Goal: Task Accomplishment & Management: Manage account settings

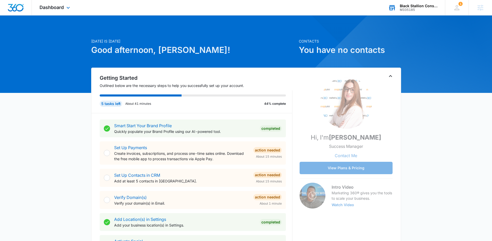
click at [428, 7] on div "Black Stallion Construction" at bounding box center [419, 6] width 38 height 4
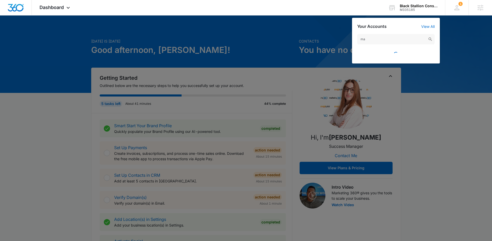
type input "m"
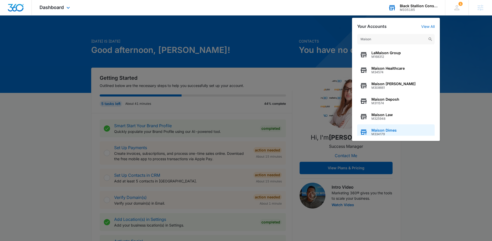
type input "Maison"
click at [398, 132] on div "Maison Dimes M334179" at bounding box center [396, 133] width 78 height 16
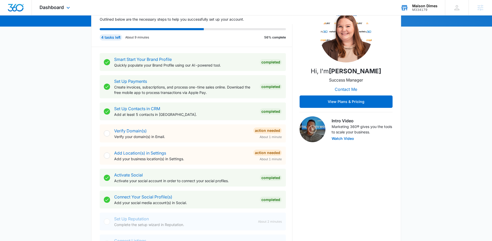
scroll to position [67, 0]
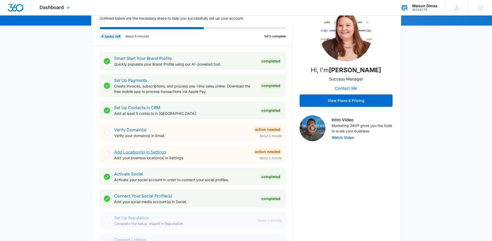
click at [155, 152] on link "Add Location(s) in Settings" at bounding box center [140, 152] width 52 height 5
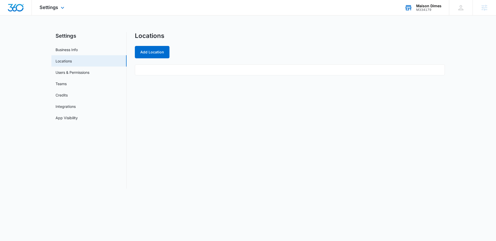
click at [57, 10] on div "Settings Apps Reputation Forms CRM Email Social Content Ads Intelligence Files …" at bounding box center [53, 7] width 42 height 15
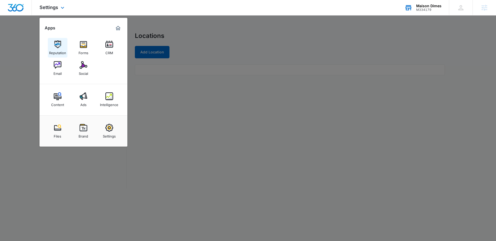
click at [55, 47] on img at bounding box center [58, 45] width 8 height 8
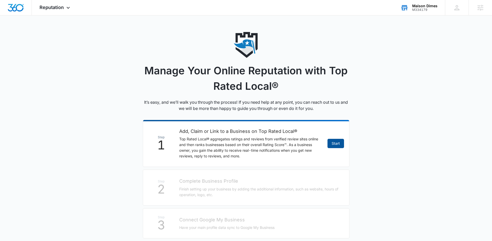
click at [332, 145] on link "Start" at bounding box center [336, 143] width 17 height 9
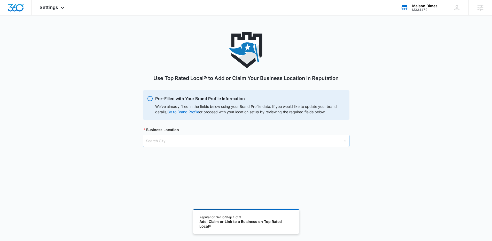
click at [193, 142] on input "search" at bounding box center [244, 141] width 197 height 12
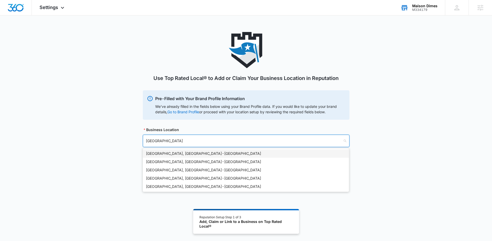
type input "East Palo Alto"
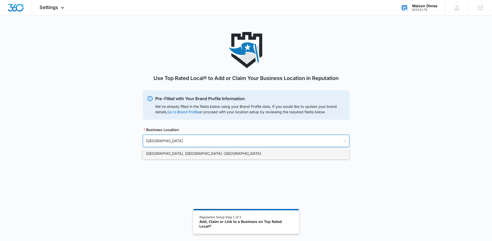
click at [182, 153] on div "East Palo Alto, CA - USA" at bounding box center [246, 154] width 200 height 6
click at [175, 167] on input "search" at bounding box center [244, 168] width 197 height 12
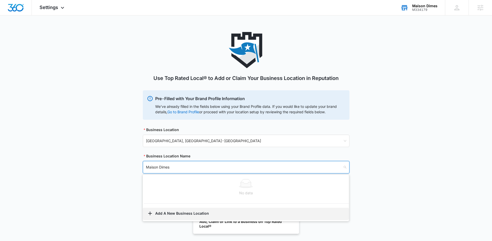
type input "Maison Dimes"
click at [184, 211] on button "Add A New Business Location" at bounding box center [246, 214] width 206 height 12
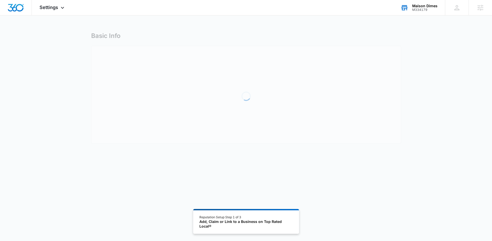
select select "California"
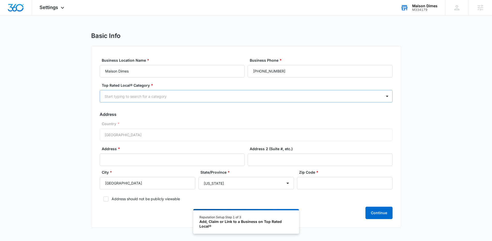
click at [285, 94] on div at bounding box center [240, 96] width 271 height 6
type input "jewe"
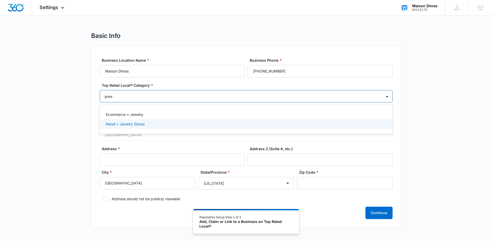
click at [241, 126] on div "Retail > Jewelry Stores" at bounding box center [246, 123] width 280 height 5
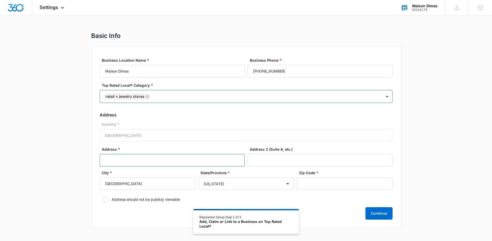
click at [133, 164] on input "Address *" at bounding box center [172, 160] width 145 height 12
paste input "1950 University Ave. 500 E 94303"
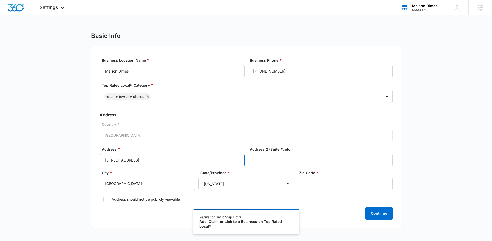
drag, startPoint x: 169, startPoint y: 160, endPoint x: 152, endPoint y: 161, distance: 16.0
click at [152, 161] on input "1950 University Ave. 500 E 94303" at bounding box center [172, 160] width 145 height 12
type input "1950 University Ave. 500 E 94303"
click at [306, 183] on input "Zip Code *" at bounding box center [345, 184] width 96 height 12
paste input "94303"
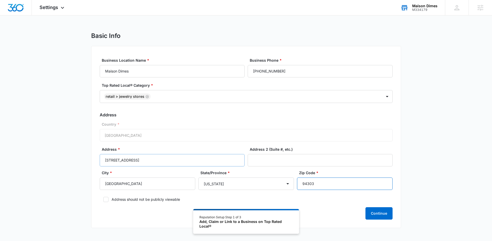
type input "94303"
drag, startPoint x: 167, startPoint y: 159, endPoint x: 152, endPoint y: 160, distance: 14.7
click at [152, 160] on input "1950 University Ave. 500 E 94303" at bounding box center [172, 160] width 145 height 12
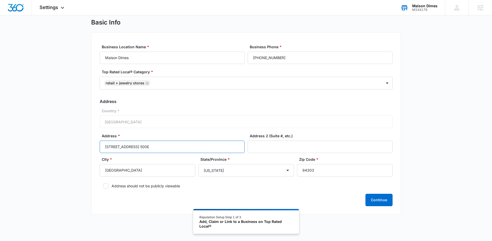
scroll to position [28, 0]
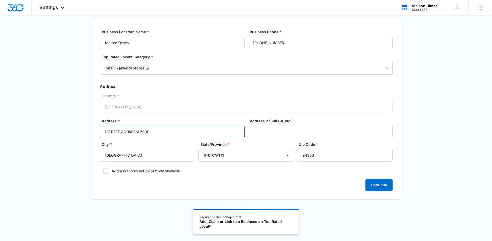
type input "1950 University Ave. 500E"
click at [383, 184] on button "Continue" at bounding box center [379, 185] width 27 height 12
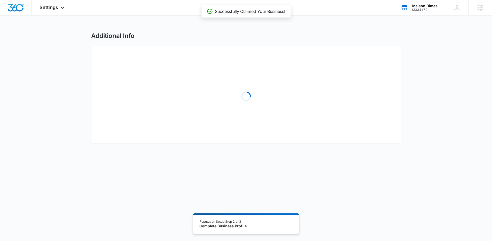
select select "2025"
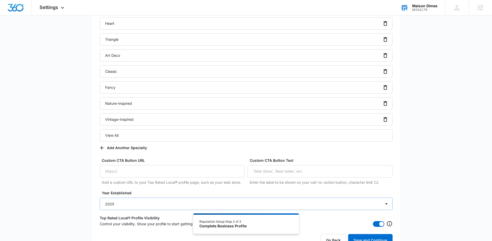
scroll to position [744, 0]
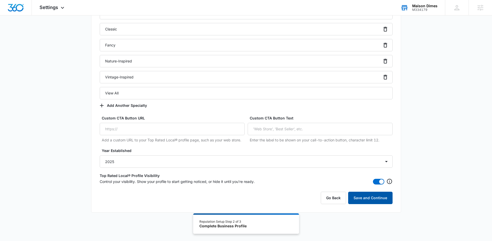
click at [365, 198] on button "Save and Continue" at bounding box center [370, 198] width 44 height 12
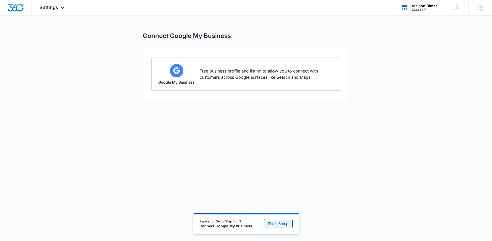
click at [277, 225] on span "Finish Setup" at bounding box center [278, 224] width 21 height 6
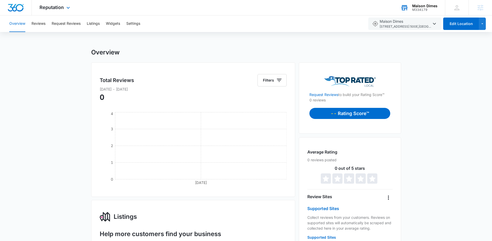
click at [19, 8] on img "Dashboard" at bounding box center [15, 8] width 17 height 8
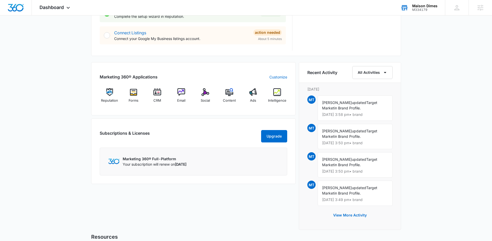
scroll to position [330, 0]
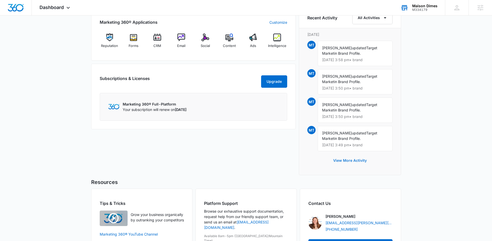
click at [340, 161] on button "View More Activity" at bounding box center [350, 161] width 44 height 12
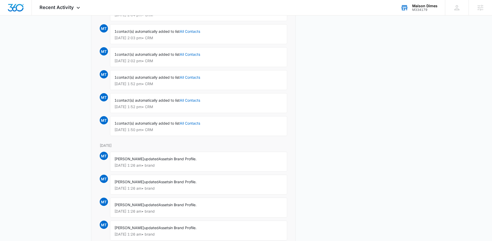
scroll to position [713, 0]
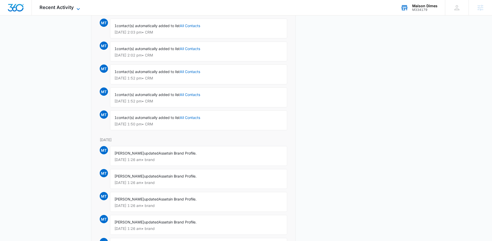
click at [72, 6] on span "Recent Activity" at bounding box center [57, 7] width 34 height 5
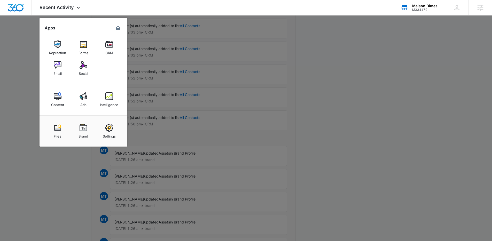
click at [86, 136] on div "Brand" at bounding box center [84, 135] width 10 height 7
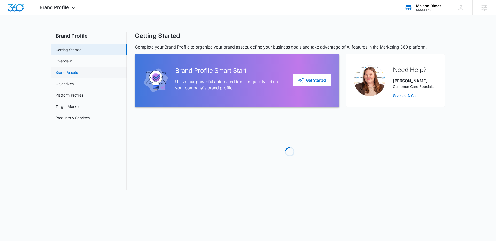
click at [78, 75] on link "Brand Assets" at bounding box center [67, 72] width 22 height 5
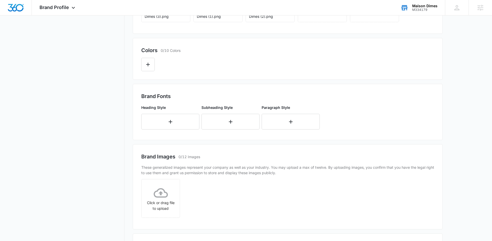
scroll to position [40, 0]
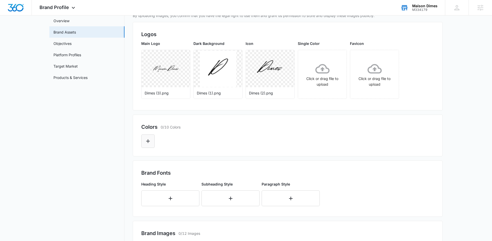
click at [147, 143] on icon "Edit Color" at bounding box center [148, 141] width 6 height 6
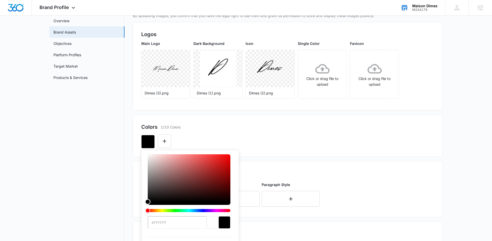
drag, startPoint x: 152, startPoint y: 201, endPoint x: 142, endPoint y: 211, distance: 15.2
click at [145, 214] on div "#FFFFFF Recent Colors Brand Colors" at bounding box center [190, 224] width 98 height 148
drag, startPoint x: 128, startPoint y: 204, endPoint x: 131, endPoint y: 200, distance: 4.6
click at [128, 204] on div "Brand Profile Getting Started Overview Brand Assets Objectives Platform Profile…" at bounding box center [246, 176] width 394 height 368
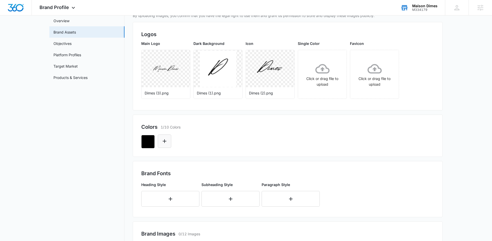
click at [166, 140] on icon "Edit Color" at bounding box center [165, 141] width 6 height 6
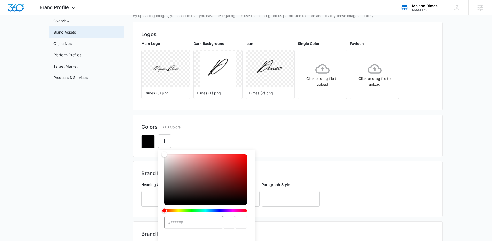
drag, startPoint x: 166, startPoint y: 160, endPoint x: 161, endPoint y: 150, distance: 11.1
click at [161, 150] on div "#FFFFFF Recent Colors Brand Colors" at bounding box center [207, 224] width 98 height 148
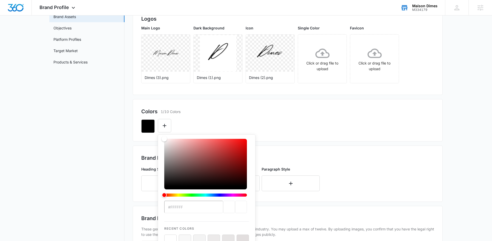
scroll to position [68, 0]
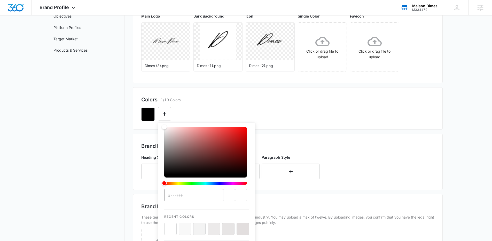
click at [170, 225] on button "color-picker-container" at bounding box center [170, 229] width 12 height 12
type input "#ffffff"
click at [164, 110] on button "Edit Color" at bounding box center [164, 113] width 13 height 13
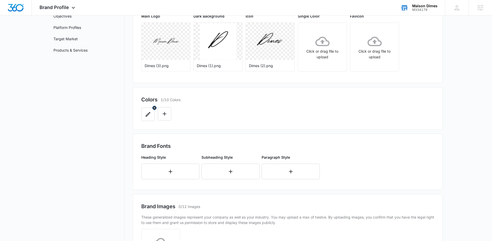
click at [149, 114] on icon "button" at bounding box center [148, 114] width 6 height 6
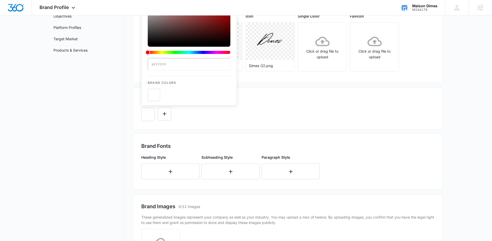
scroll to position [0, 0]
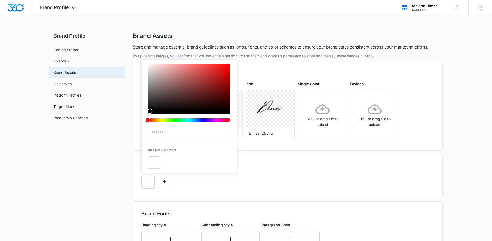
type input "#000000"
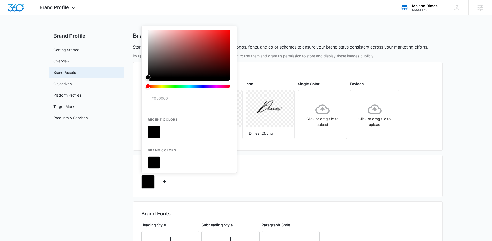
drag, startPoint x: 151, startPoint y: 110, endPoint x: 140, endPoint y: 136, distance: 28.0
click at [141, 136] on div "#000000 Recent Colors Brand Colors" at bounding box center [189, 100] width 96 height 148
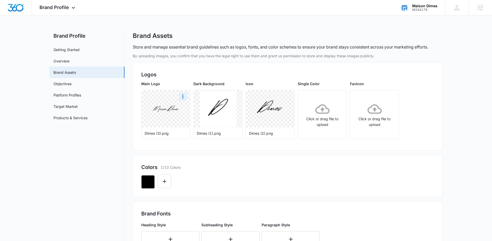
drag, startPoint x: 122, startPoint y: 141, endPoint x: 158, endPoint y: 123, distance: 40.2
click at [122, 140] on nav "Brand Profile Getting Started Overview Brand Assets Objectives Platform Profile…" at bounding box center [86, 216] width 75 height 368
click at [167, 181] on icon "Edit Color" at bounding box center [165, 182] width 6 height 6
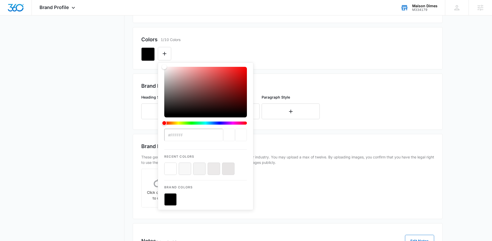
click at [170, 169] on button "color-picker-container" at bounding box center [170, 169] width 12 height 12
type input "#FFFFFF"
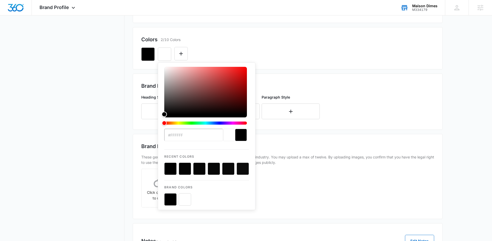
drag, startPoint x: 164, startPoint y: 112, endPoint x: 154, endPoint y: 132, distance: 23.1
click at [158, 129] on div "#FFFFFF Recent Colors Brand Colors" at bounding box center [207, 137] width 98 height 148
click at [227, 57] on div "#FFFFFF Recent Colors Brand Colors" at bounding box center [287, 52] width 293 height 18
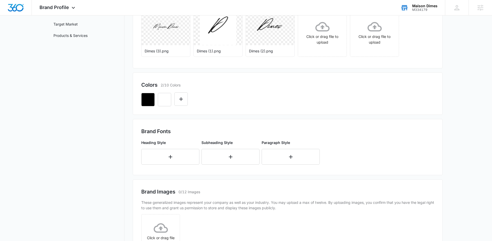
scroll to position [103, 0]
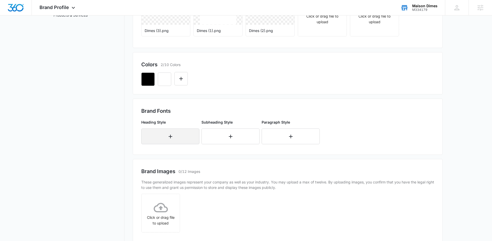
click at [170, 137] on icon "button" at bounding box center [171, 137] width 4 height 4
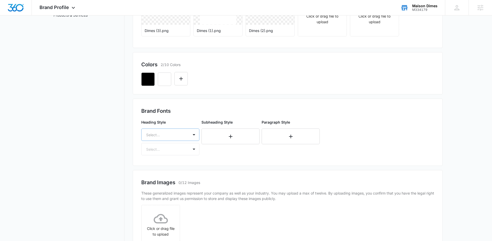
click at [169, 132] on div at bounding box center [164, 135] width 36 height 6
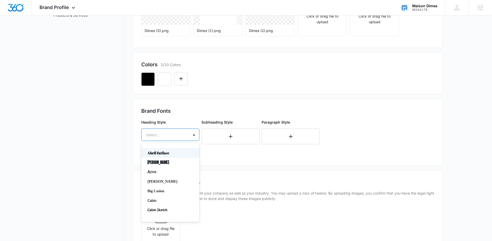
click at [187, 135] on div "Select..." at bounding box center [165, 135] width 47 height 12
click at [165, 194] on p "Big Caslon" at bounding box center [170, 191] width 45 height 5
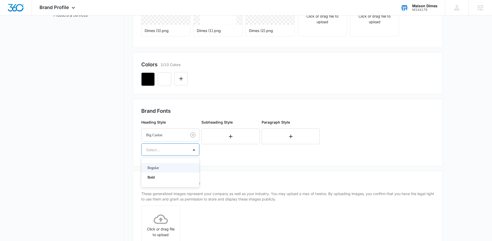
click at [161, 150] on div at bounding box center [164, 150] width 36 height 6
click at [163, 181] on div "Bold" at bounding box center [170, 178] width 58 height 10
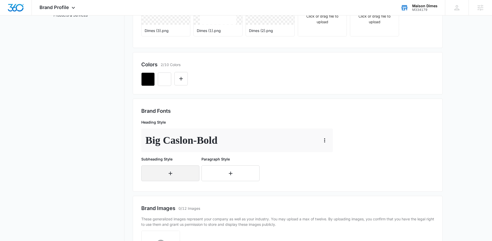
click at [169, 174] on icon "button" at bounding box center [170, 174] width 6 height 6
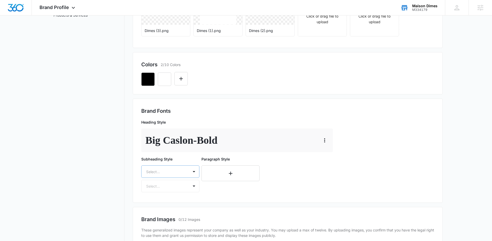
click at [163, 170] on div "Select..." at bounding box center [170, 172] width 58 height 12
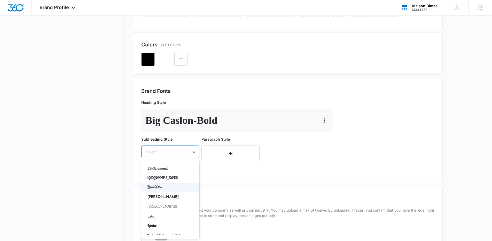
scroll to position [136, 0]
click at [158, 216] on p "Lato" at bounding box center [170, 215] width 45 height 5
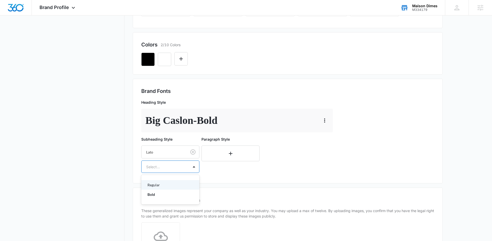
click at [174, 172] on div "Select..." at bounding box center [165, 167] width 47 height 12
click at [170, 185] on p "Regular" at bounding box center [170, 184] width 45 height 5
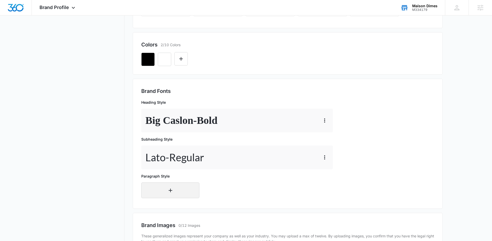
click at [170, 188] on icon "button" at bounding box center [170, 191] width 6 height 6
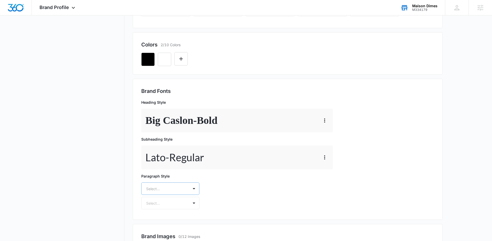
click at [170, 189] on div "Select..." at bounding box center [170, 189] width 58 height 12
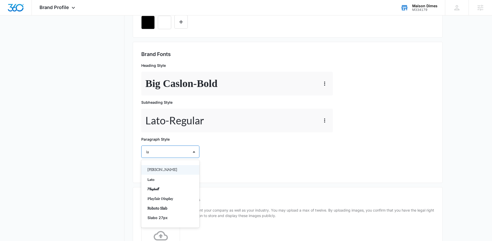
type input "lat"
click at [158, 172] on p "Lato" at bounding box center [170, 169] width 45 height 5
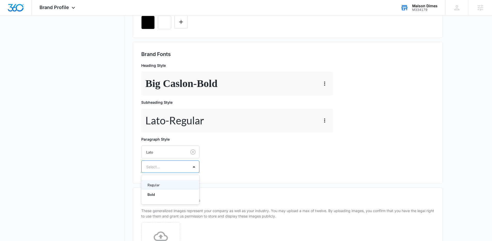
click at [159, 169] on div at bounding box center [164, 167] width 36 height 6
click at [158, 187] on p "Regular" at bounding box center [170, 184] width 45 height 5
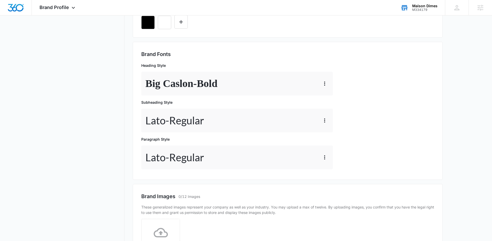
click at [106, 156] on nav "Brand Profile Getting Started Overview Brand Assets Objectives Platform Profile…" at bounding box center [86, 97] width 75 height 450
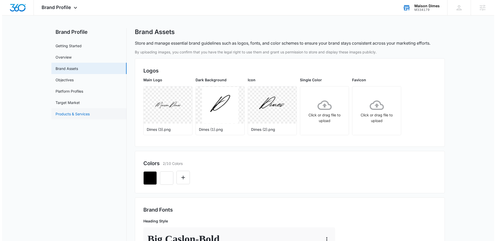
scroll to position [0, 0]
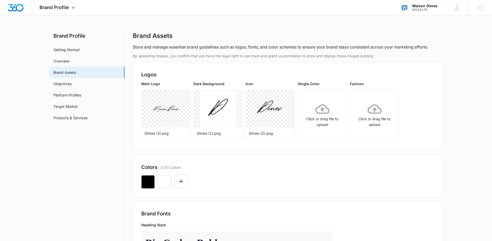
click at [61, 12] on div "Brand Profile Apps Reputation Forms CRM Email Social Content Ads Intelligence F…" at bounding box center [58, 7] width 52 height 15
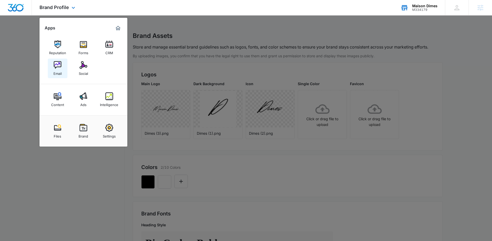
click at [60, 65] on img at bounding box center [58, 65] width 8 height 8
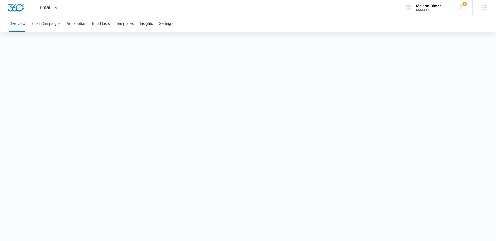
click at [12, 6] on img "Dashboard" at bounding box center [15, 8] width 17 height 8
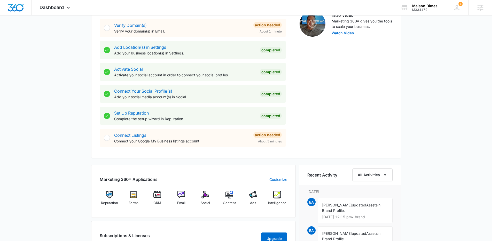
scroll to position [172, 0]
click at [158, 196] on img at bounding box center [158, 195] width 8 height 8
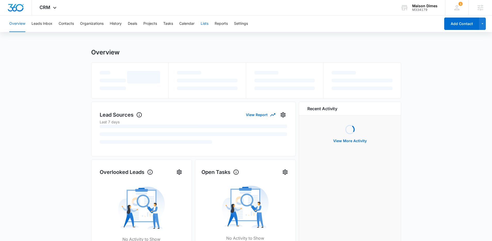
click at [209, 25] on button "Lists" at bounding box center [205, 24] width 8 height 17
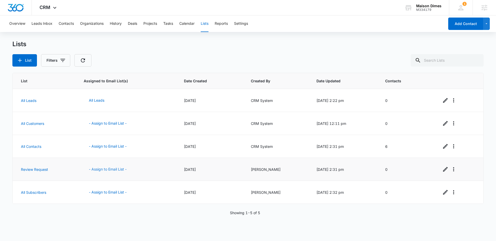
click at [110, 169] on button "- Assign to Email List -" at bounding box center [108, 169] width 48 height 12
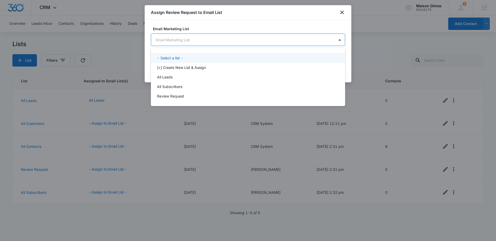
click at [189, 36] on body "CRM Apps Reputation Forms CRM Email Social Content Ads Intelligence Files Brand…" at bounding box center [248, 120] width 496 height 241
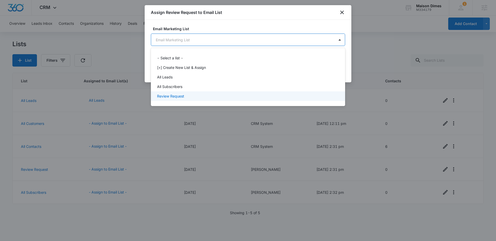
drag, startPoint x: 184, startPoint y: 95, endPoint x: 196, endPoint y: 92, distance: 13.0
click at [184, 95] on p "Review Request" at bounding box center [170, 96] width 27 height 5
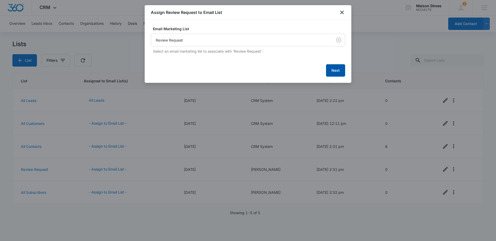
click at [332, 72] on button "Next" at bounding box center [335, 70] width 19 height 12
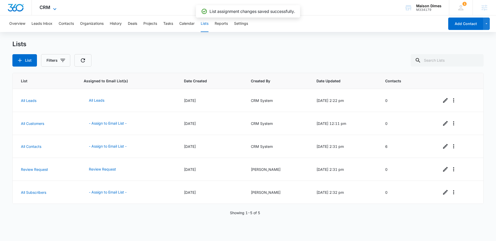
click at [47, 6] on span "CRM" at bounding box center [45, 7] width 11 height 5
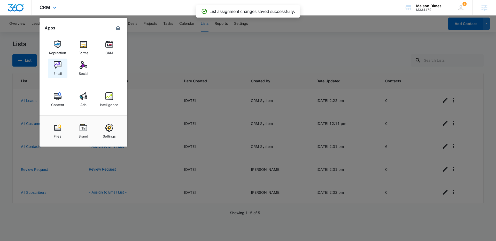
click at [55, 73] on div "Email" at bounding box center [58, 72] width 8 height 7
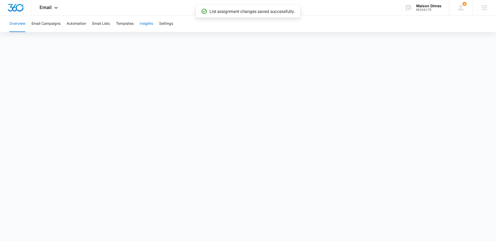
click at [149, 25] on button "Insights" at bounding box center [146, 24] width 13 height 17
click at [123, 26] on button "Templates" at bounding box center [125, 24] width 18 height 17
click at [58, 8] on icon at bounding box center [56, 9] width 6 height 6
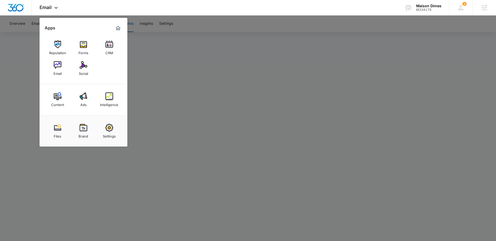
click at [178, 172] on div at bounding box center [248, 120] width 496 height 241
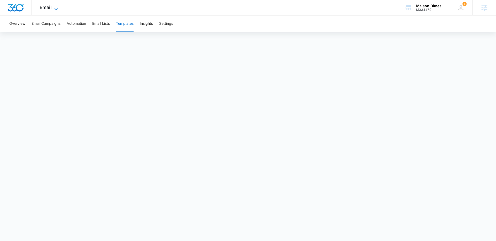
click at [57, 10] on icon at bounding box center [56, 9] width 6 height 6
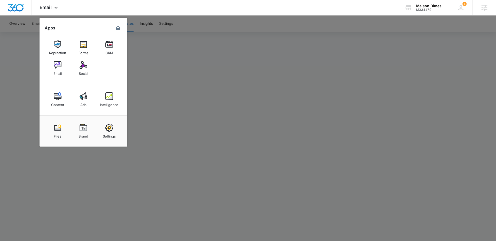
click at [235, 130] on div at bounding box center [248, 120] width 496 height 241
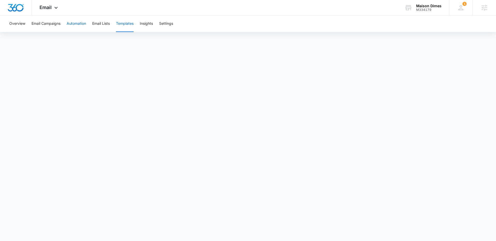
click at [79, 27] on button "Automation" at bounding box center [76, 24] width 19 height 17
click at [75, 24] on button "Automation" at bounding box center [76, 24] width 19 height 17
click at [8, 1] on div at bounding box center [16, 7] width 32 height 15
click at [9, 6] on img "Dashboard" at bounding box center [15, 8] width 17 height 8
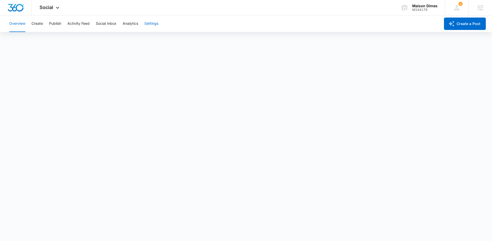
click at [149, 22] on button "Settings" at bounding box center [151, 24] width 14 height 17
click at [66, 25] on button "Request Reviews" at bounding box center [66, 24] width 29 height 17
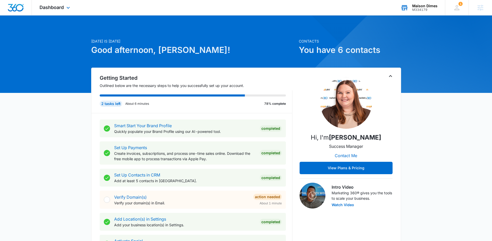
click at [424, 8] on div "M334179" at bounding box center [425, 10] width 25 height 4
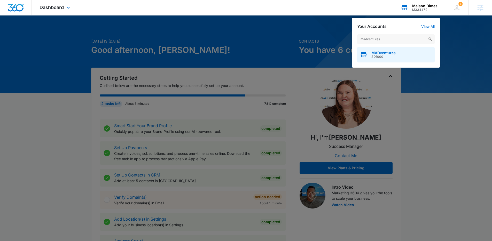
type input "madventures"
click at [387, 53] on span "MADventures" at bounding box center [384, 53] width 24 height 4
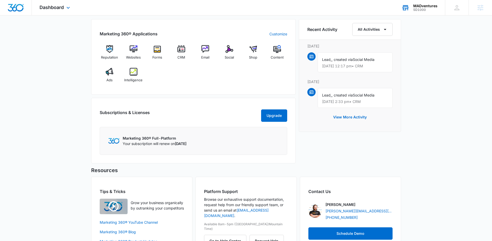
scroll to position [361, 0]
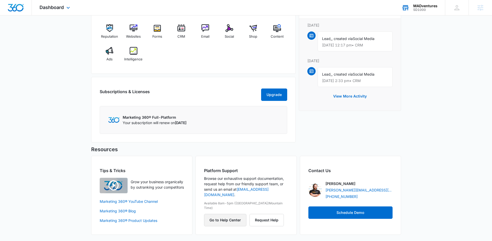
click at [230, 214] on button "Go to Help Center" at bounding box center [225, 220] width 42 height 12
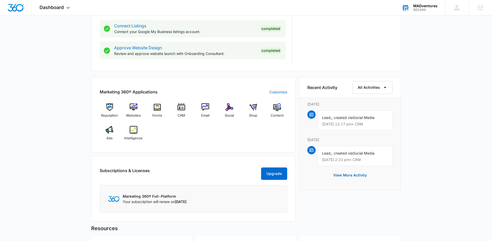
scroll to position [274, 0]
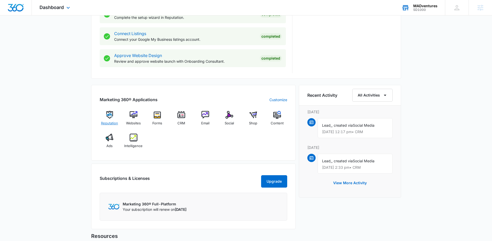
click at [108, 115] on img at bounding box center [110, 115] width 8 height 8
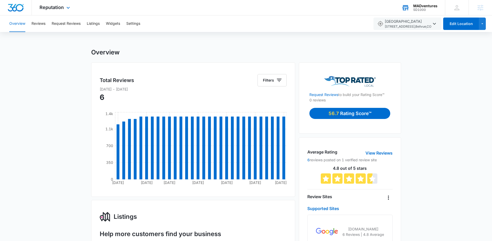
click at [14, 7] on img "Dashboard" at bounding box center [15, 8] width 17 height 8
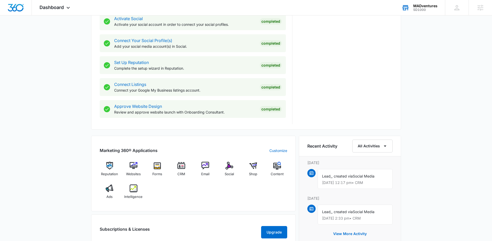
scroll to position [228, 0]
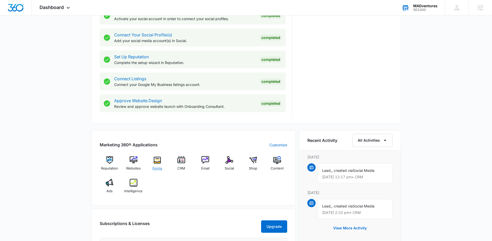
click at [157, 161] on img at bounding box center [158, 160] width 8 height 8
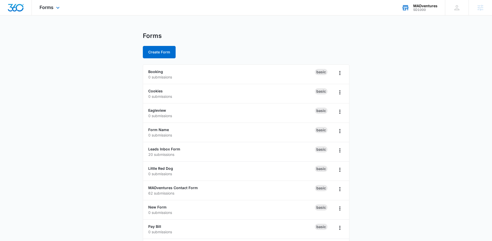
click at [18, 10] on img "Dashboard" at bounding box center [15, 8] width 17 height 8
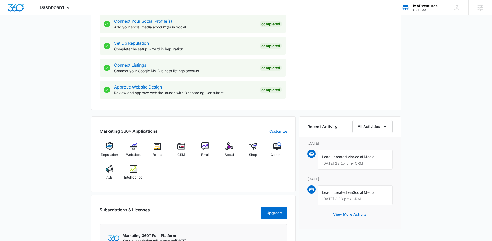
scroll to position [249, 0]
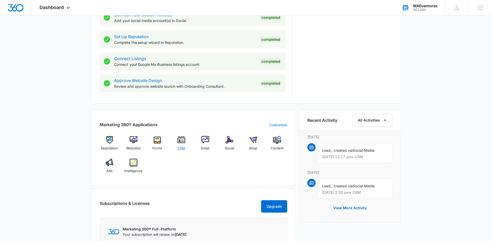
click at [181, 142] on img at bounding box center [182, 140] width 8 height 8
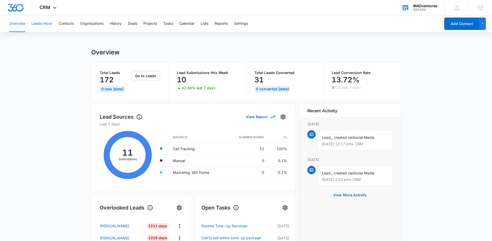
click at [40, 26] on button "Leads Inbox" at bounding box center [42, 24] width 21 height 17
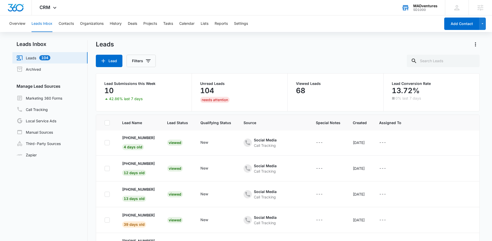
scroll to position [2, 0]
click at [140, 136] on p "[PHONE_NUMBER]" at bounding box center [138, 136] width 33 height 5
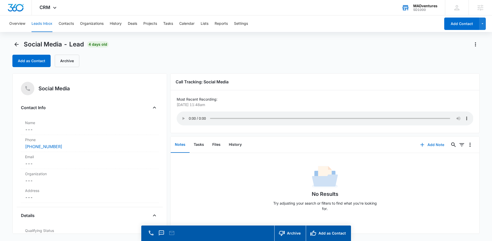
click at [425, 144] on button "Add Note" at bounding box center [432, 145] width 34 height 12
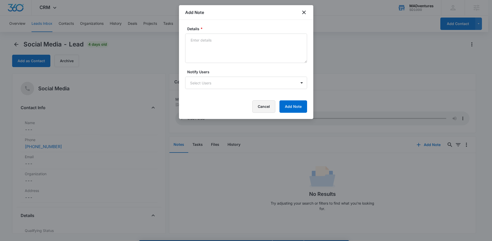
click at [272, 108] on button "Cancel" at bounding box center [264, 107] width 23 height 12
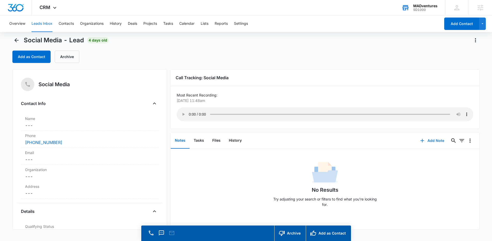
scroll to position [11, 0]
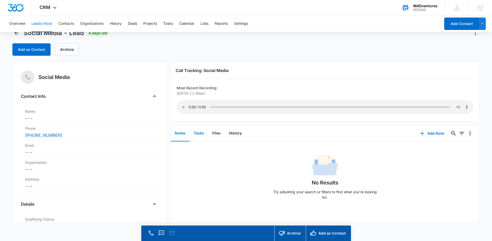
click at [200, 138] on button "Tasks" at bounding box center [199, 134] width 19 height 16
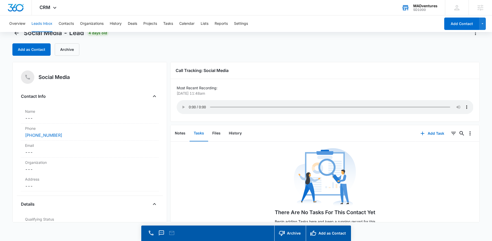
scroll to position [10, 0]
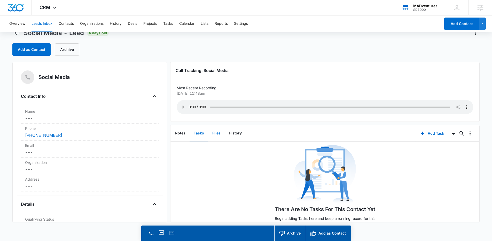
click at [216, 132] on button "Files" at bounding box center [216, 134] width 17 height 16
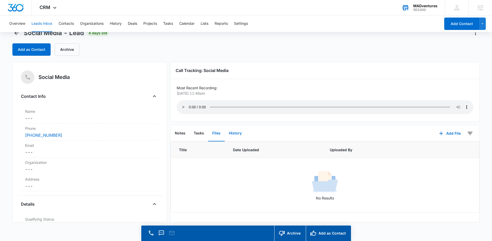
click at [234, 132] on button "History" at bounding box center [235, 134] width 21 height 16
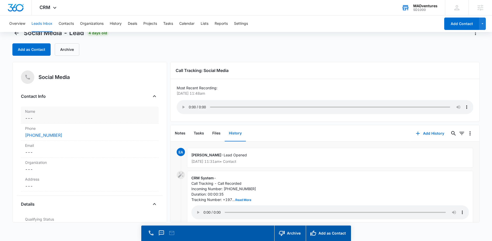
click at [43, 120] on dd "Cancel Save Changes ---" at bounding box center [89, 118] width 129 height 6
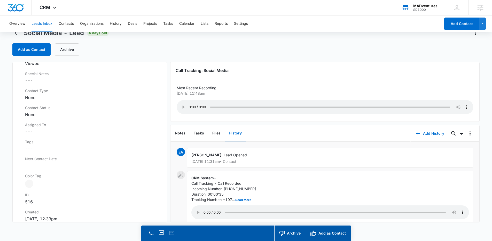
scroll to position [254, 0]
click at [67, 25] on button "Contacts" at bounding box center [66, 24] width 15 height 17
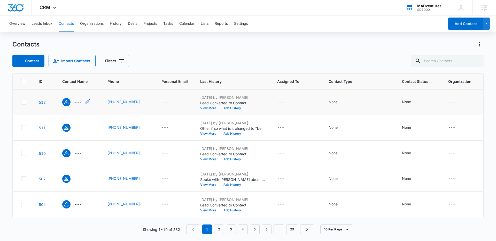
click at [70, 103] on span "Contact Name - - Select to Edit Field" at bounding box center [66, 102] width 8 height 8
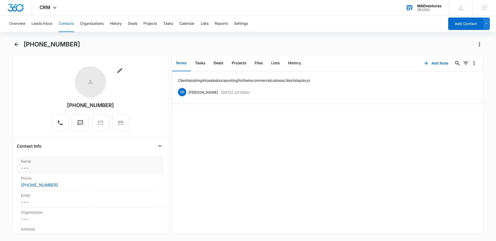
click at [56, 165] on dd "Cancel Save Changes ---" at bounding box center [90, 168] width 139 height 6
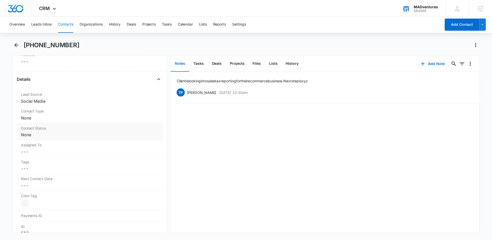
scroll to position [234, 0]
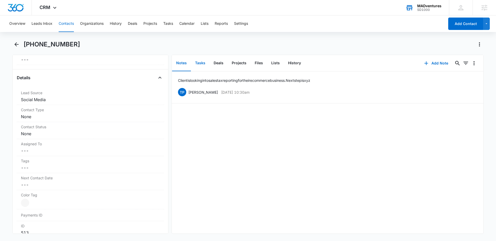
click at [199, 67] on button "Tasks" at bounding box center [200, 63] width 19 height 16
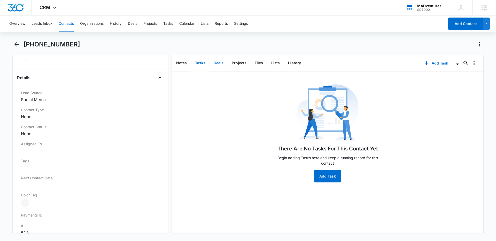
click at [220, 66] on button "Deals" at bounding box center [219, 63] width 18 height 16
click at [237, 65] on button "Projects" at bounding box center [239, 63] width 23 height 16
click at [256, 62] on button "Files" at bounding box center [259, 63] width 17 height 16
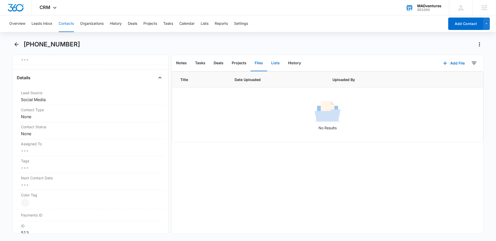
click at [276, 65] on button "Lists" at bounding box center [275, 63] width 17 height 16
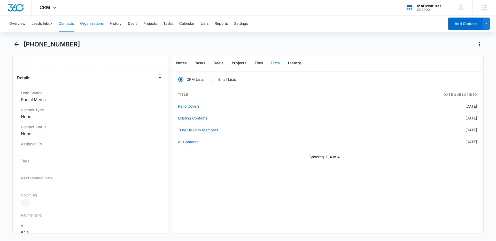
click at [96, 24] on button "Organizations" at bounding box center [92, 24] width 24 height 17
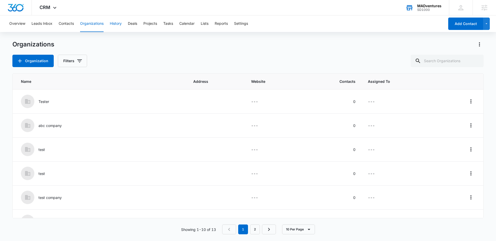
click at [117, 20] on button "History" at bounding box center [116, 24] width 12 height 17
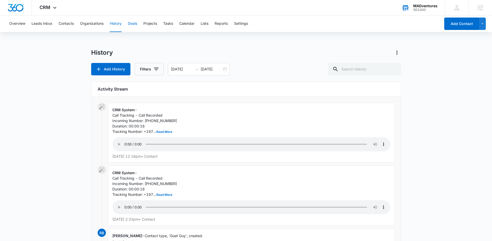
click at [131, 26] on button "Deals" at bounding box center [132, 24] width 9 height 17
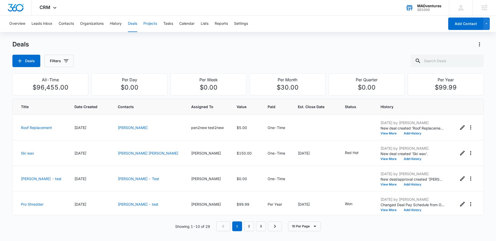
click at [145, 22] on button "Projects" at bounding box center [150, 24] width 14 height 17
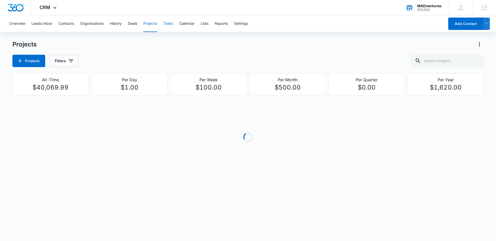
click at [170, 28] on button "Tasks" at bounding box center [168, 24] width 10 height 17
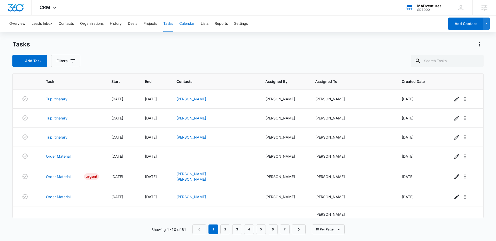
click at [190, 21] on button "Calendar" at bounding box center [186, 24] width 15 height 17
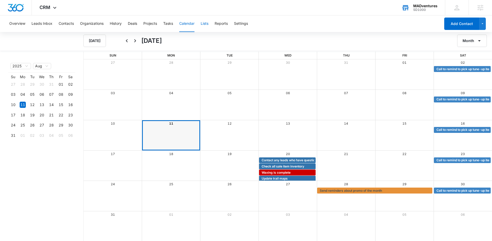
click at [209, 25] on button "Lists" at bounding box center [205, 24] width 8 height 17
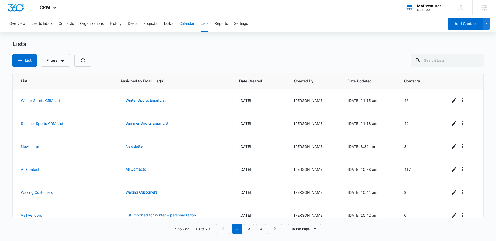
click at [192, 25] on button "Calendar" at bounding box center [186, 24] width 15 height 17
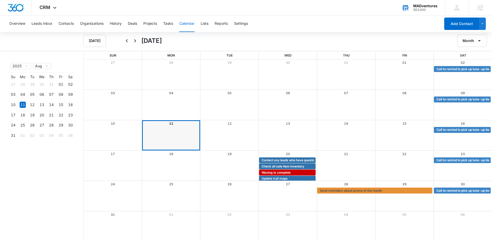
click at [241, 124] on div "12" at bounding box center [230, 123] width 58 height 7
click at [240, 133] on div "Month View" at bounding box center [259, 130] width 350 height 6
click at [17, 9] on img "Dashboard" at bounding box center [15, 8] width 17 height 8
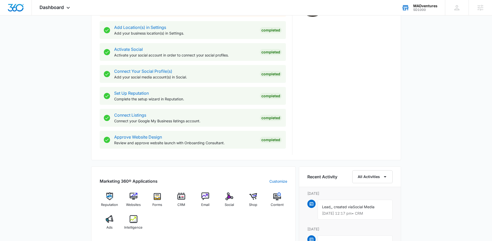
scroll to position [198, 0]
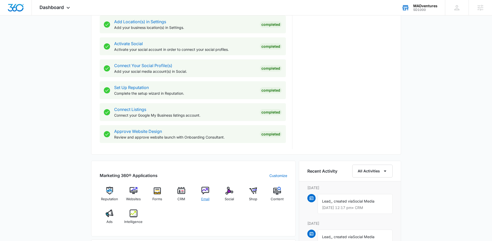
click at [207, 194] on img at bounding box center [206, 191] width 8 height 8
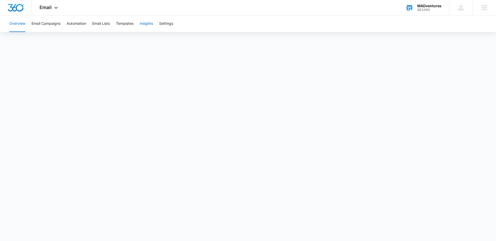
click at [143, 26] on button "Insights" at bounding box center [146, 24] width 13 height 17
click at [12, 12] on div at bounding box center [16, 7] width 32 height 15
click at [14, 7] on img "Dashboard" at bounding box center [15, 8] width 17 height 8
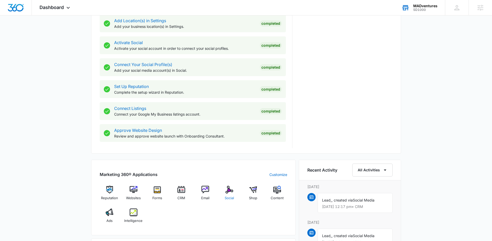
scroll to position [210, 0]
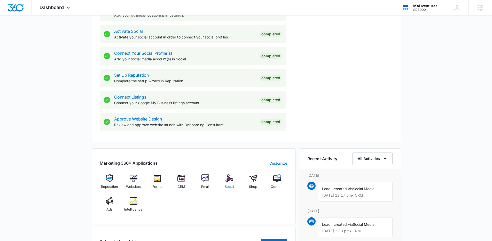
click at [231, 188] on span "Social" at bounding box center [229, 187] width 9 height 5
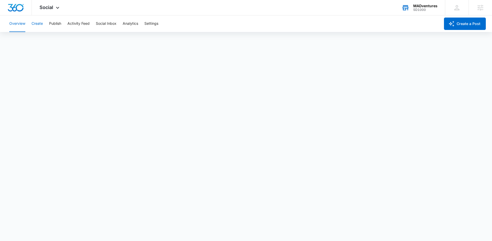
click at [40, 25] on button "Create" at bounding box center [37, 24] width 11 height 17
click at [55, 25] on button "Publish" at bounding box center [55, 24] width 12 height 17
click at [73, 27] on button "Activity Feed" at bounding box center [78, 24] width 22 height 17
click at [107, 24] on button "Social Inbox" at bounding box center [106, 24] width 21 height 17
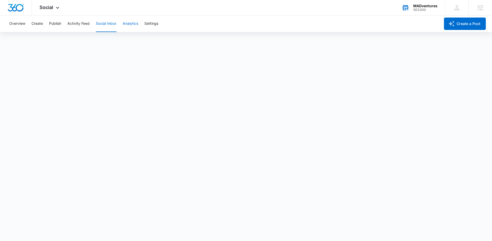
click at [132, 26] on button "Analytics" at bounding box center [131, 24] width 16 height 17
click at [150, 22] on button "Settings" at bounding box center [151, 24] width 14 height 17
click at [13, 7] on img "Dashboard" at bounding box center [15, 8] width 17 height 8
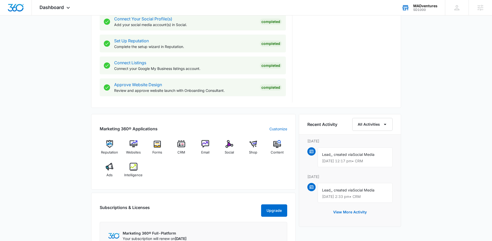
scroll to position [245, 0]
click at [277, 147] on img at bounding box center [277, 144] width 8 height 8
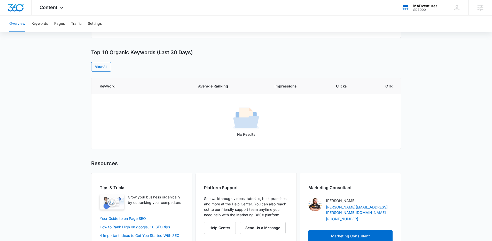
scroll to position [202, 0]
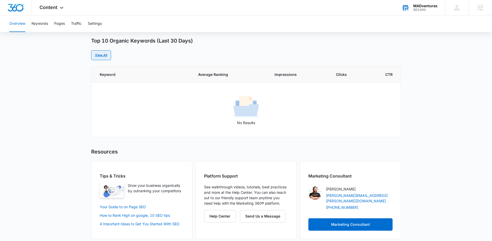
click at [98, 55] on link "View All" at bounding box center [101, 55] width 20 height 10
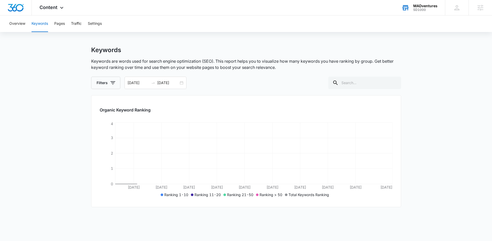
scroll to position [5, 0]
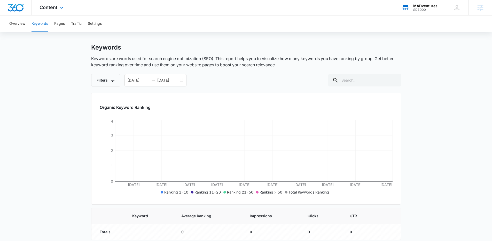
click at [15, 9] on img "Dashboard" at bounding box center [15, 8] width 17 height 8
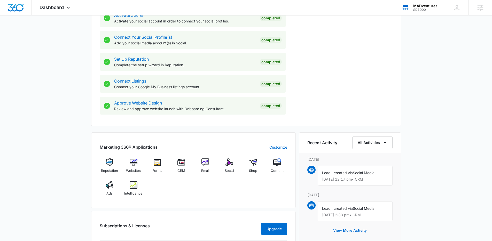
scroll to position [229, 0]
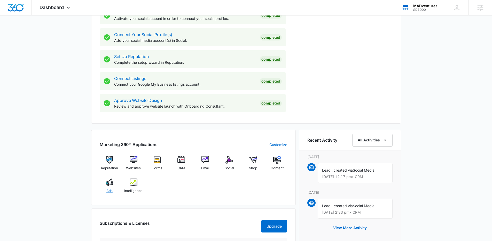
click at [109, 188] on div "Ads" at bounding box center [110, 188] width 20 height 19
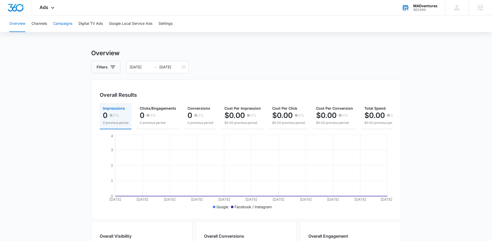
click at [63, 27] on button "Campaigns" at bounding box center [62, 24] width 19 height 17
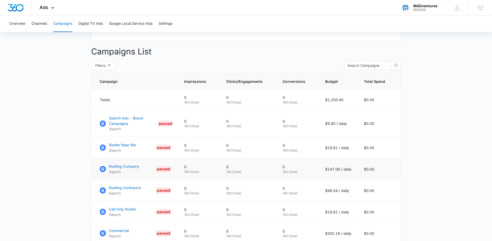
scroll to position [181, 0]
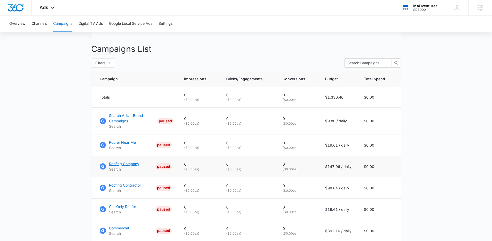
click at [130, 167] on p "Roofing Company" at bounding box center [124, 163] width 30 height 5
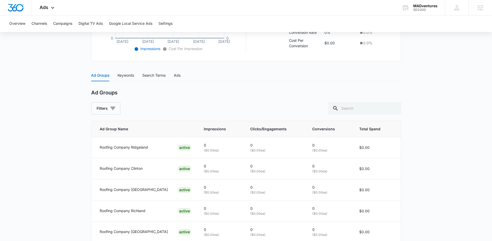
scroll to position [182, 0]
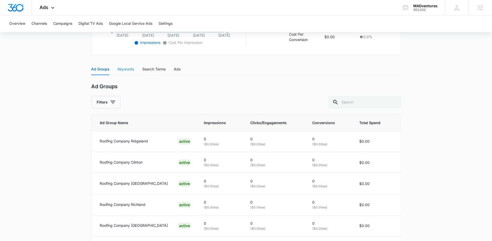
click at [129, 73] on div "Keywords" at bounding box center [126, 69] width 17 height 12
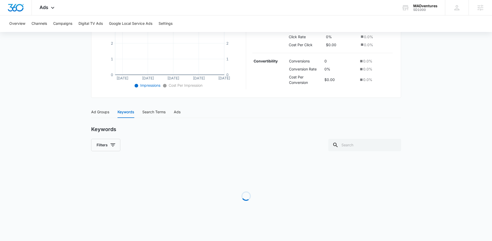
scroll to position [133, 0]
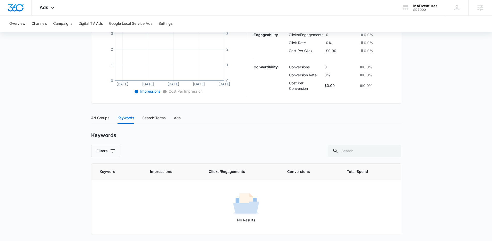
click at [181, 119] on div "Ad Groups Keywords Search Terms Ads" at bounding box center [246, 118] width 310 height 12
click at [178, 118] on div "Ads" at bounding box center [177, 118] width 7 height 6
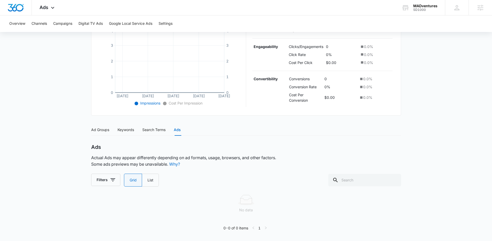
scroll to position [121, 0]
click at [16, 9] on img "Dashboard" at bounding box center [15, 8] width 17 height 8
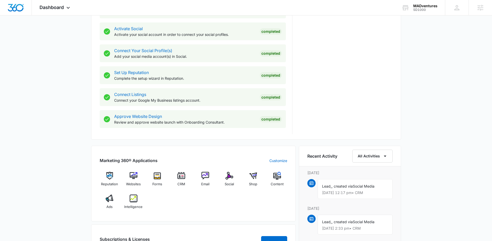
scroll to position [213, 0]
click at [138, 201] on div "Intelligence" at bounding box center [134, 203] width 20 height 19
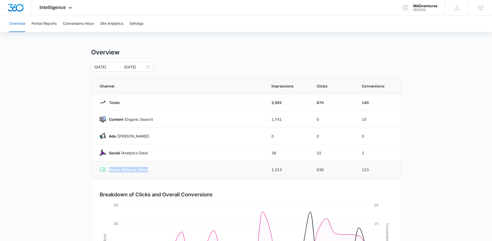
drag, startPoint x: 154, startPoint y: 169, endPoint x: 109, endPoint y: 169, distance: 45.0
click at [109, 169] on div "Direct, Referral, Other" at bounding box center [179, 170] width 159 height 6
click at [112, 25] on button "Site Analytics" at bounding box center [111, 24] width 23 height 17
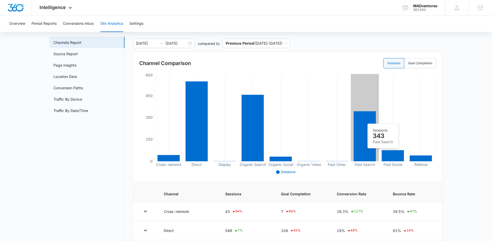
scroll to position [25, 0]
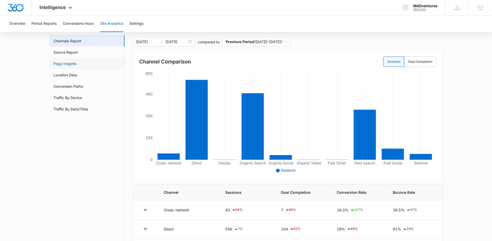
click at [77, 66] on link "Page Insights" at bounding box center [65, 63] width 23 height 5
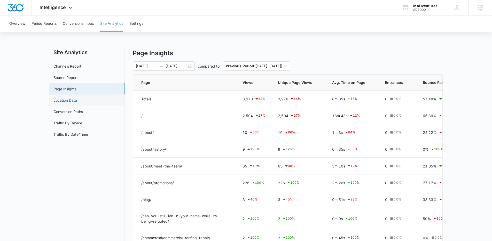
click at [77, 102] on link "Location Data" at bounding box center [66, 100] width 24 height 5
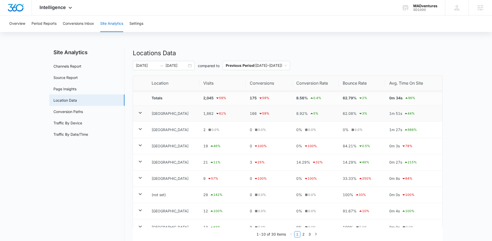
click at [139, 112] on icon at bounding box center [140, 113] width 6 height 6
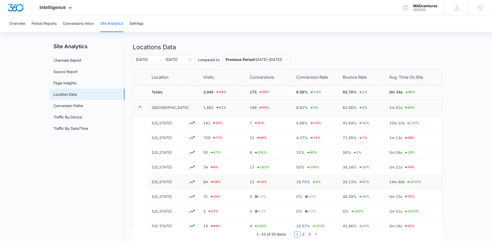
scroll to position [6, 0]
click at [193, 169] on icon "button" at bounding box center [192, 167] width 6 height 6
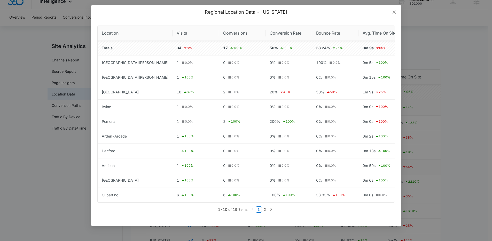
click at [57, 171] on div "Regional Location Data - California Location Visits Conversions Conversion Rate…" at bounding box center [246, 120] width 492 height 241
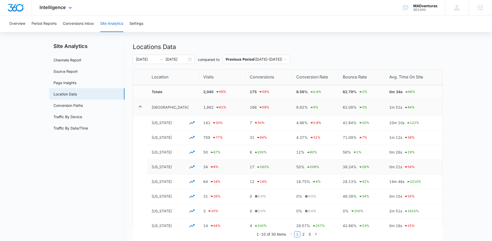
click at [19, 7] on img "Dashboard" at bounding box center [15, 8] width 17 height 8
